Goal: Task Accomplishment & Management: Complete application form

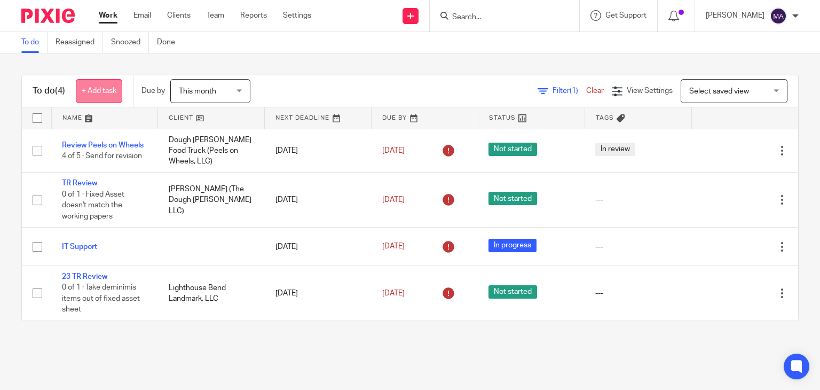
click at [107, 92] on link "+ Add task" at bounding box center [99, 91] width 46 height 24
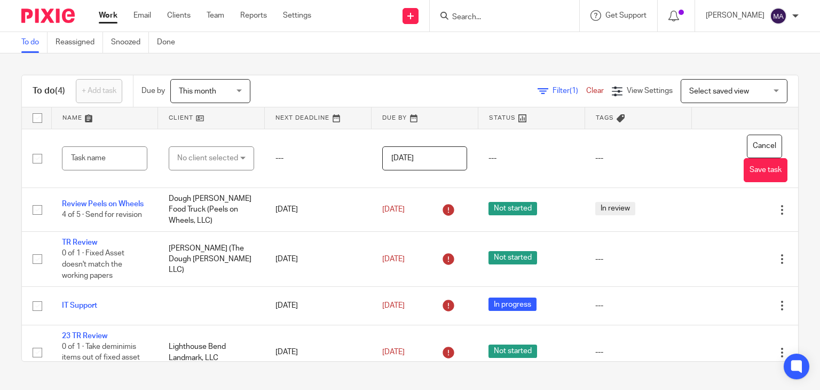
click at [410, 15] on div "Send new email Create task Add client Request signature" at bounding box center [411, 15] width 38 height 31
click at [408, 64] on link "Create task" at bounding box center [419, 65] width 75 height 15
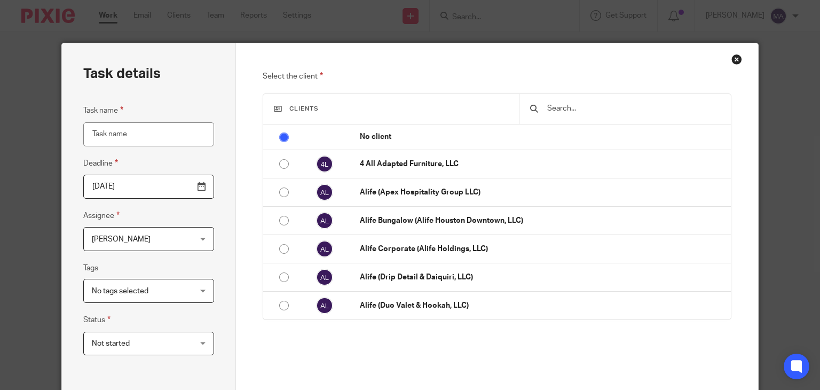
click at [169, 132] on input "Task name" at bounding box center [148, 134] width 131 height 24
type input "Review TR"
click at [171, 252] on div "Task name Review TR Deadline 2025-08-18 Assignee Maria Acevedo Maria Acevedo Cl…" at bounding box center [148, 235] width 131 height 262
click at [169, 242] on span "[PERSON_NAME]" at bounding box center [140, 238] width 97 height 22
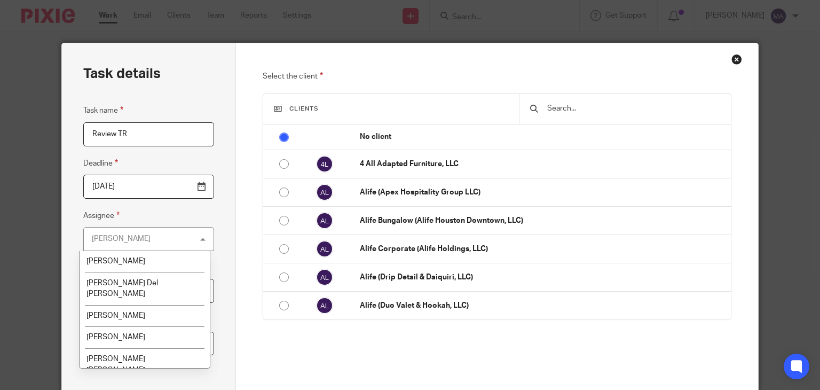
scroll to position [1001, 0]
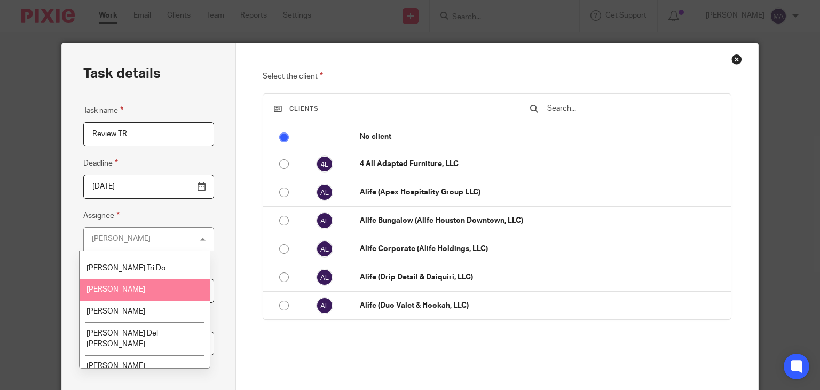
click at [153, 279] on li "Rahil Hamirani" at bounding box center [145, 290] width 130 height 22
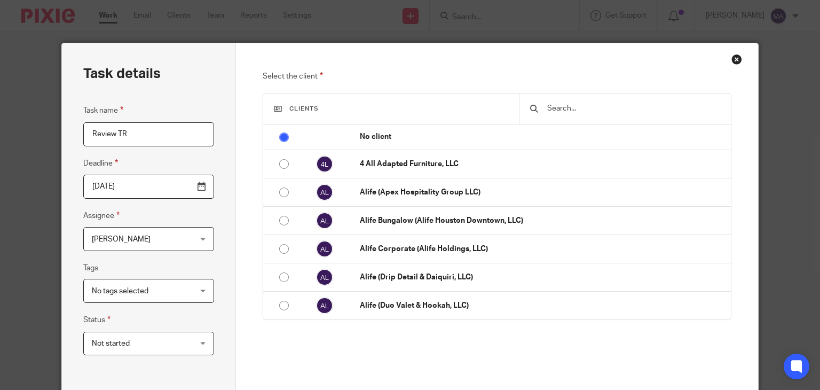
click at [623, 108] on input "text" at bounding box center [632, 108] width 173 height 12
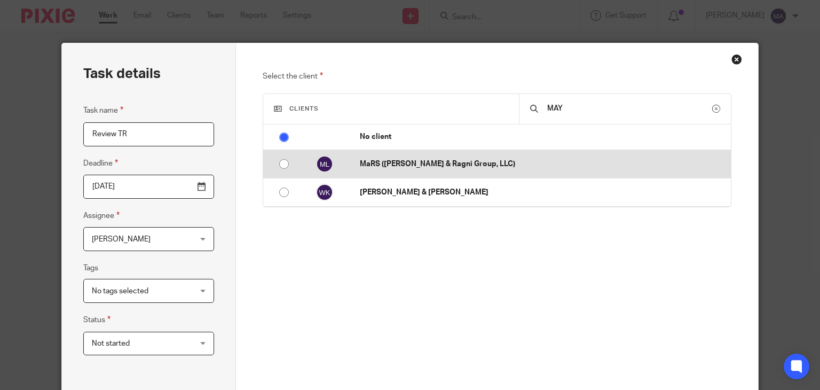
type input "MAY"
click at [469, 163] on p "MaRS ([PERSON_NAME] & Ragni Group, LLC)" at bounding box center [542, 164] width 365 height 11
radio input "false"
radio input "true"
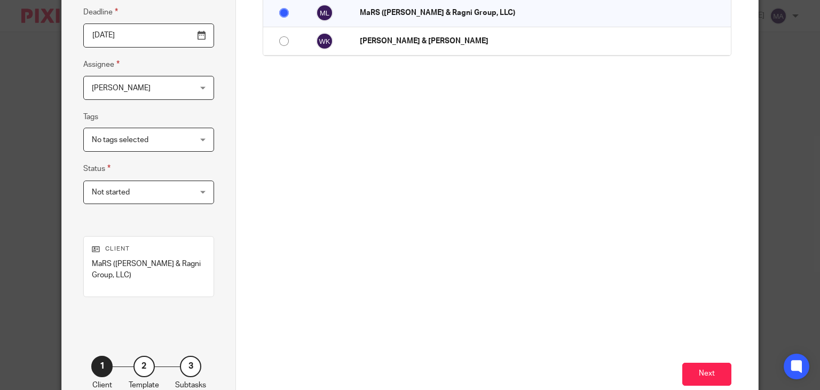
scroll to position [160, 0]
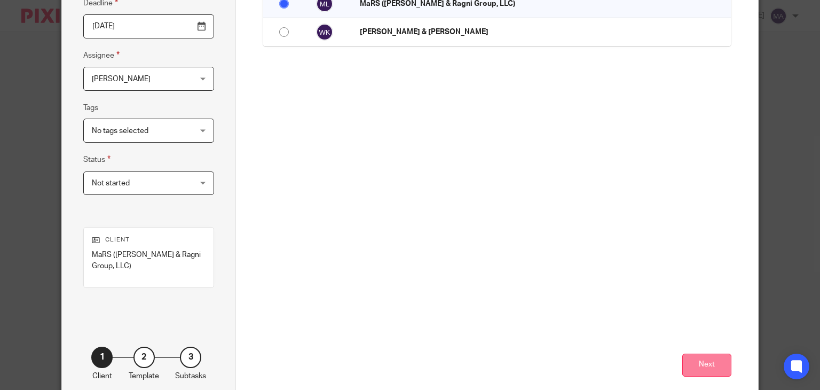
click at [705, 362] on button "Next" at bounding box center [706, 364] width 49 height 23
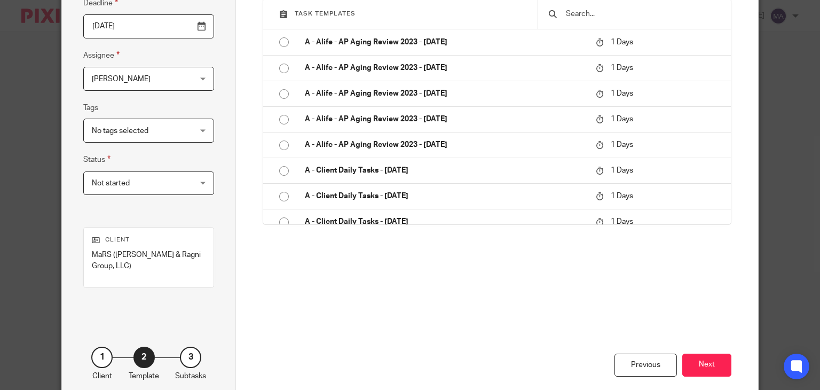
scroll to position [216, 0]
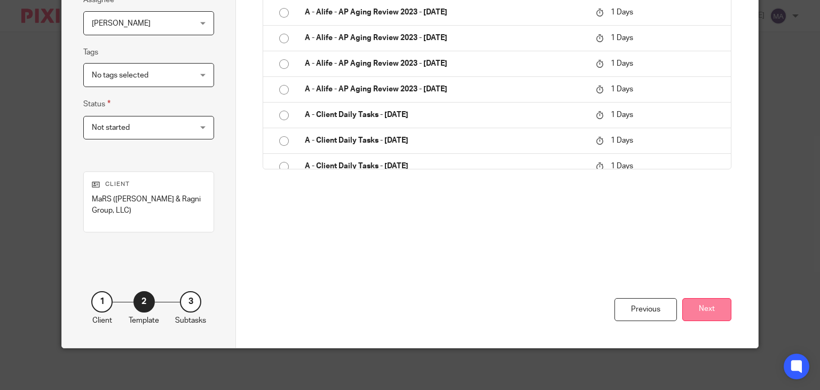
click at [703, 304] on button "Next" at bounding box center [706, 309] width 49 height 23
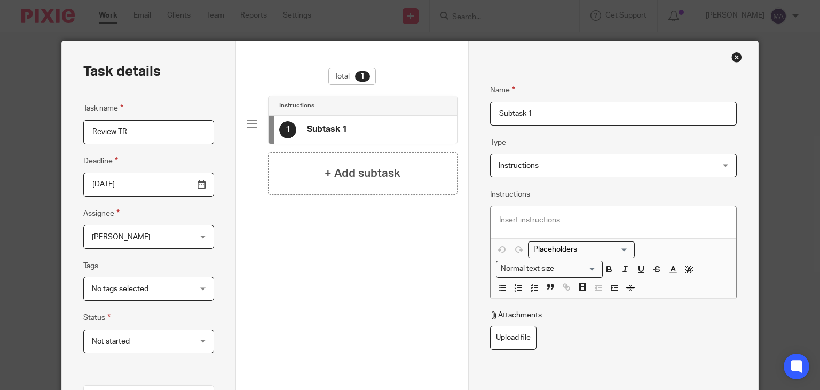
scroll to position [0, 0]
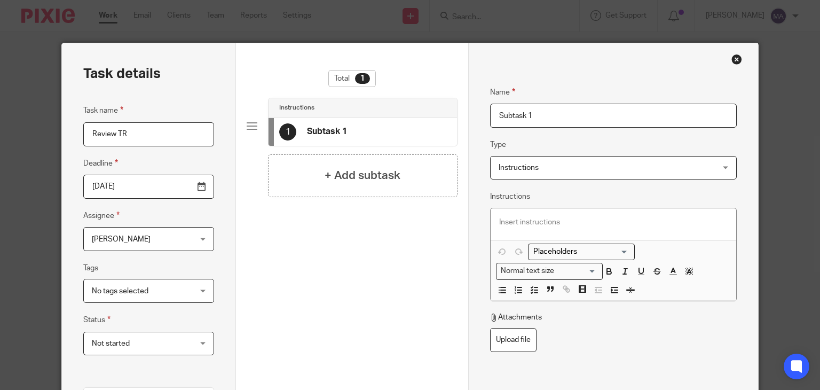
drag, startPoint x: 548, startPoint y: 114, endPoint x: 406, endPoint y: 113, distance: 142.0
click at [408, 114] on div "Task details Task name Review TR Deadline 2025-08-18 Assignee Rahil Hamirani Ra…" at bounding box center [410, 303] width 696 height 520
type input "r"
type input "Review 24 TR"
click at [612, 225] on p at bounding box center [613, 222] width 228 height 11
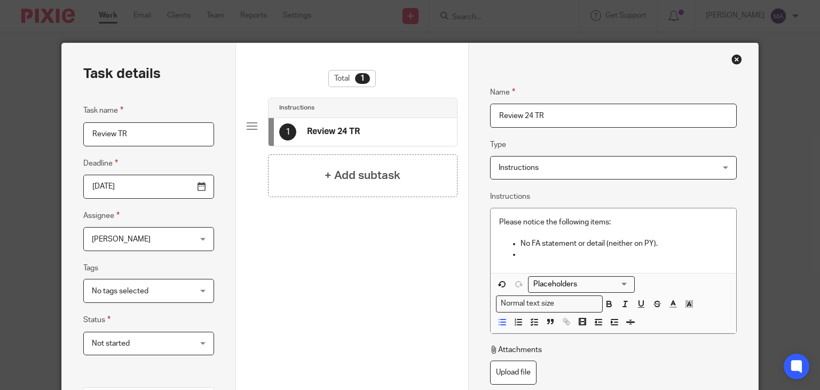
click at [613, 254] on p at bounding box center [623, 254] width 207 height 11
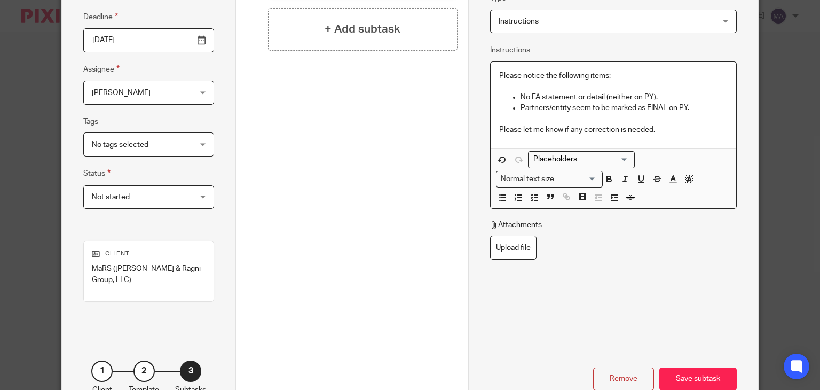
scroll to position [216, 0]
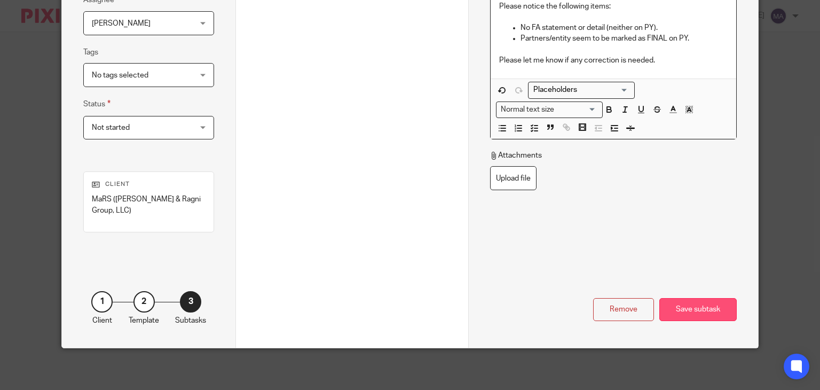
click at [691, 304] on div "Save subtask" at bounding box center [697, 309] width 77 height 23
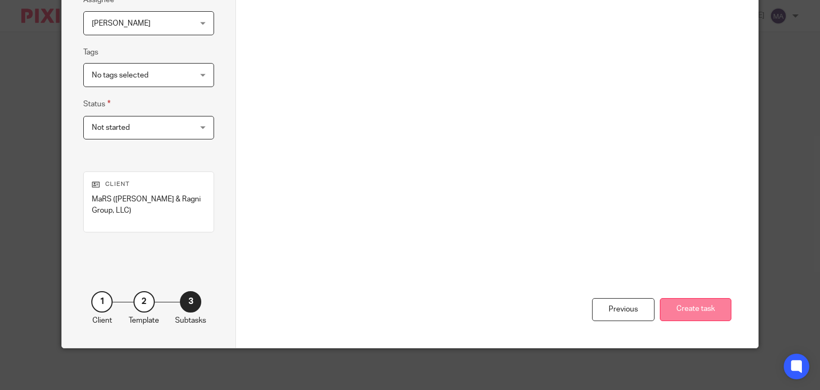
click at [694, 303] on button "Create task" at bounding box center [696, 309] width 72 height 23
